Goal: Information Seeking & Learning: Learn about a topic

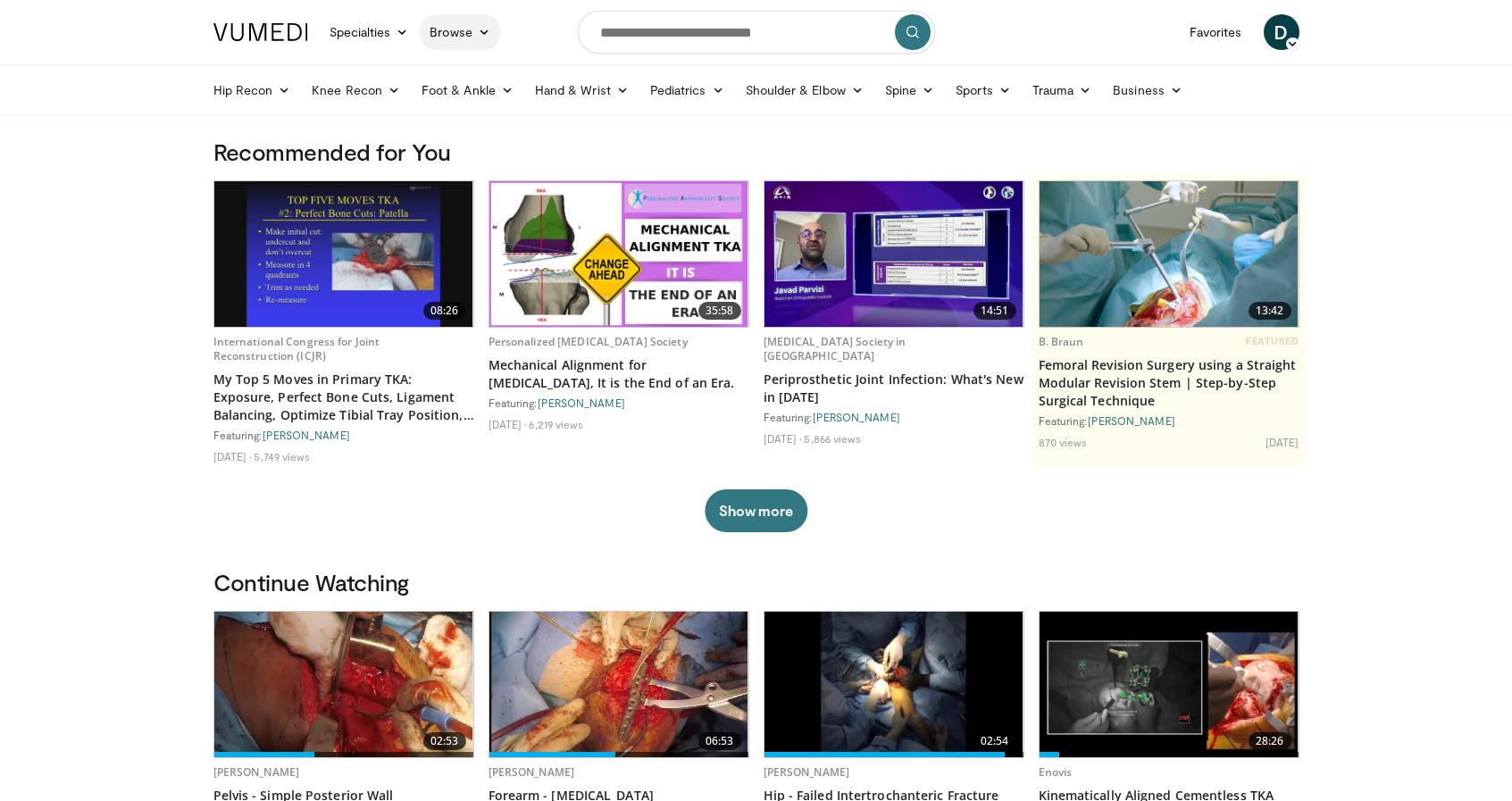
click at [455, 33] on link "Browse" at bounding box center [460, 32] width 83 height 36
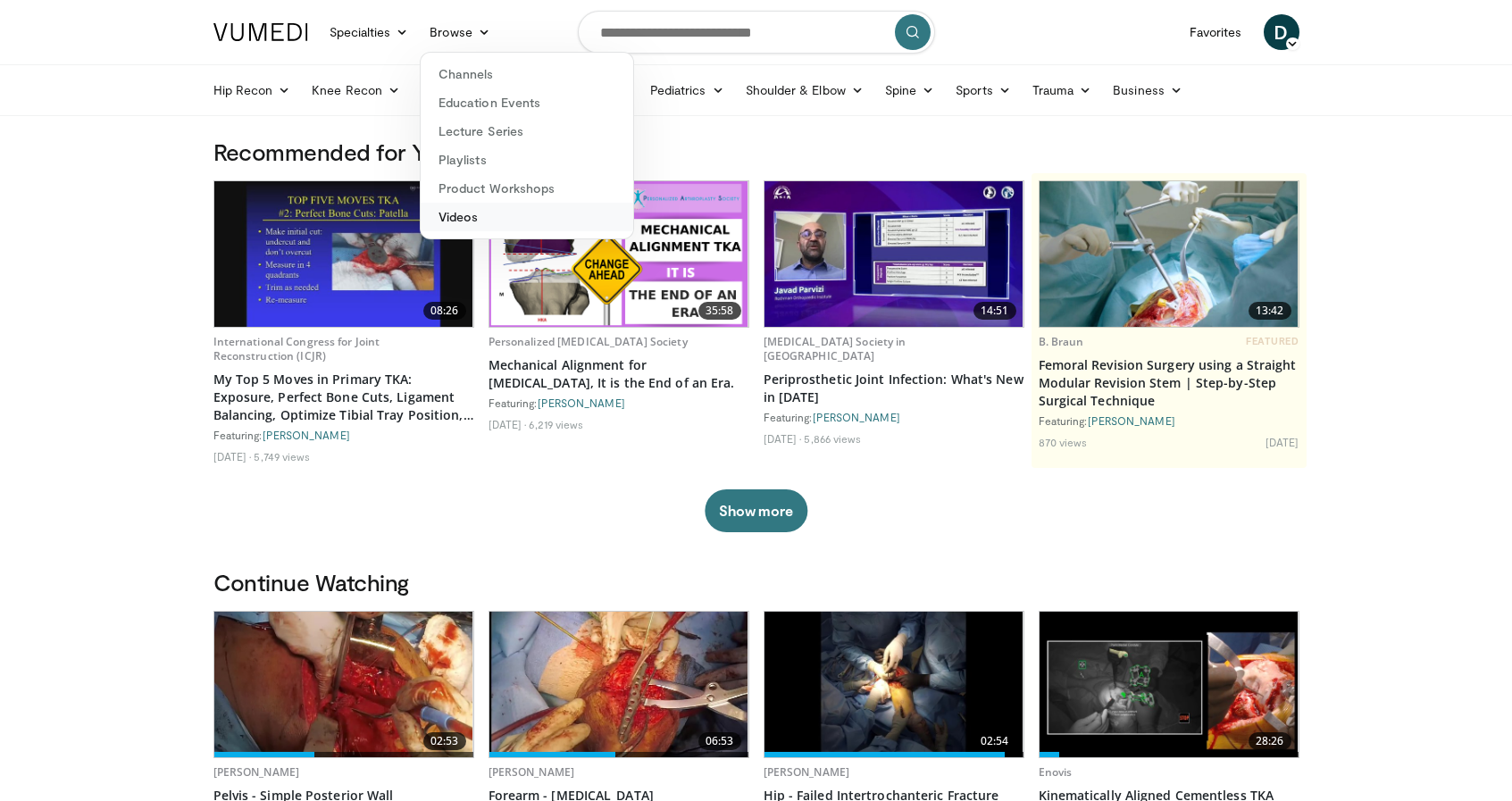
click at [510, 223] on link "Videos" at bounding box center [527, 217] width 213 height 28
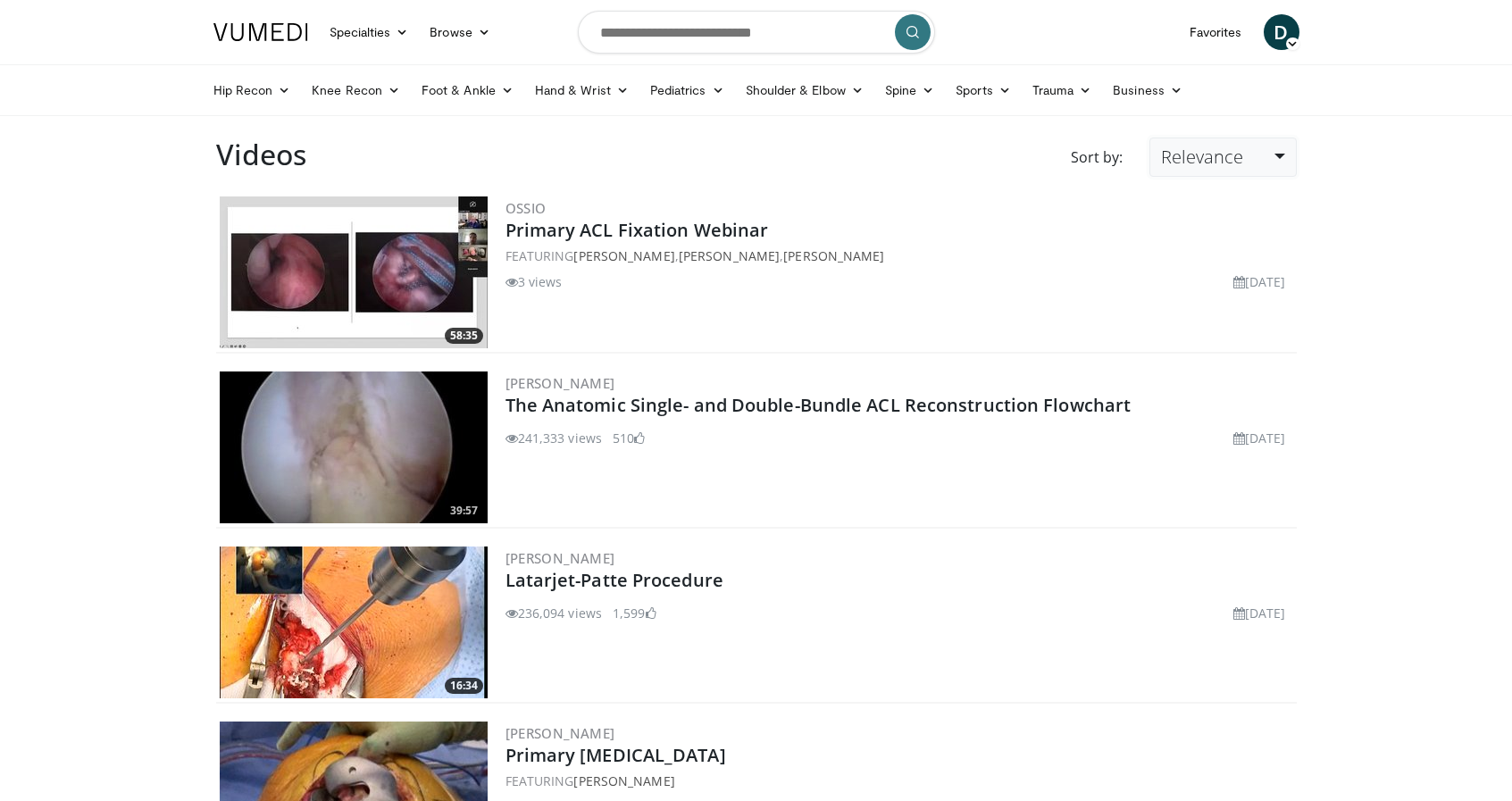
click at [1207, 155] on span "Relevance" at bounding box center [1202, 157] width 83 height 24
click at [1213, 314] on link "Newest" at bounding box center [1220, 315] width 141 height 28
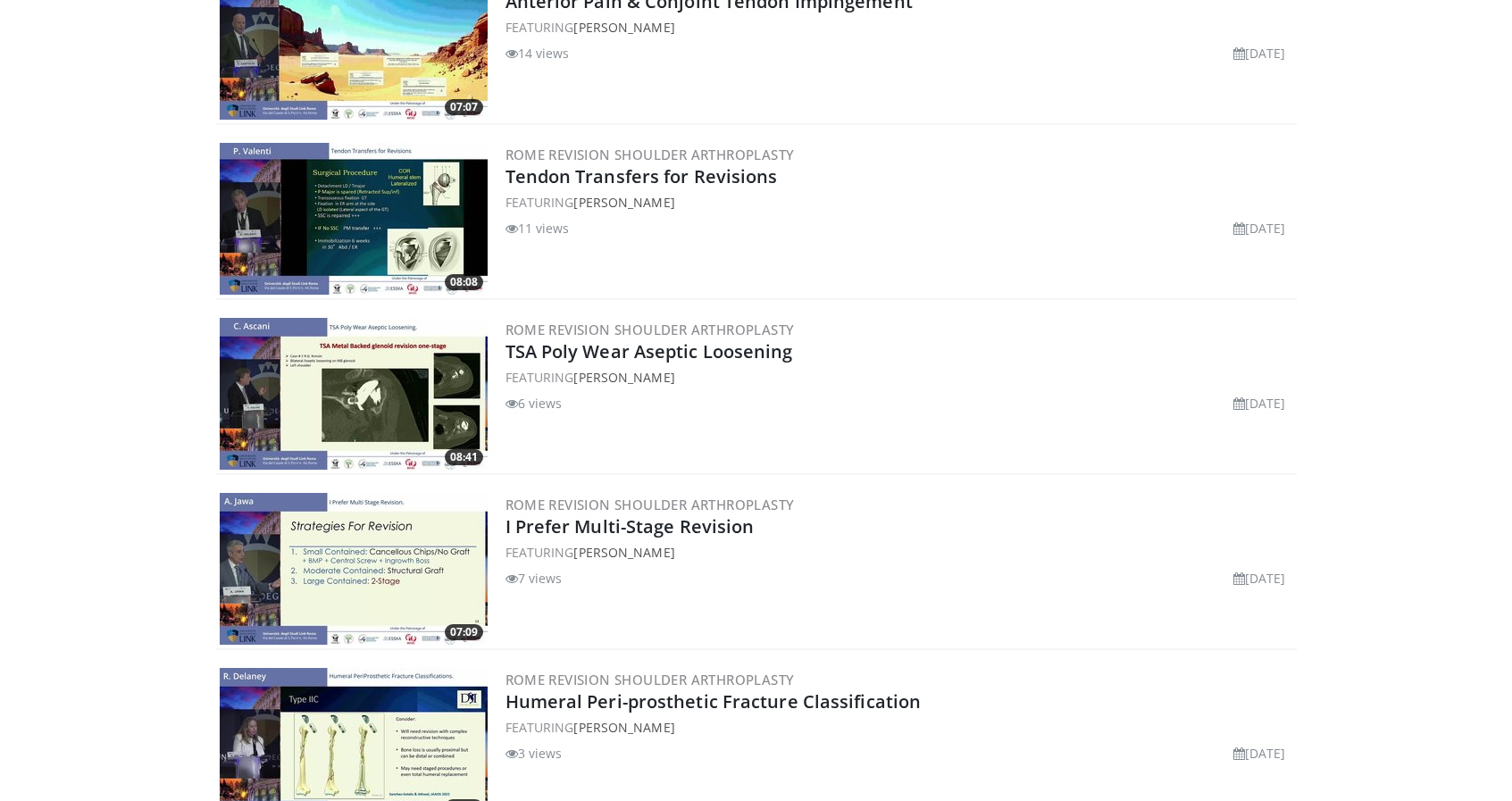
scroll to position [3214, 0]
